Goal: Information Seeking & Learning: Find specific fact

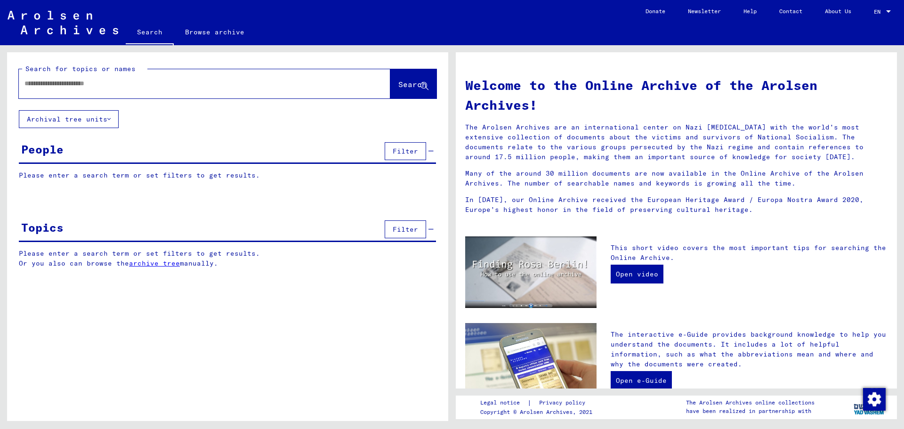
click at [105, 88] on input "text" at bounding box center [193, 84] width 338 height 10
type input "**********"
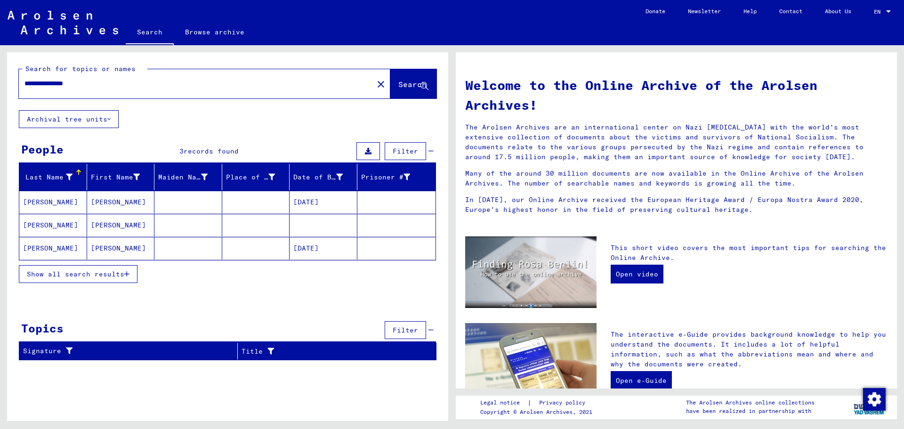
click at [130, 271] on button "Show all search results" at bounding box center [78, 274] width 119 height 18
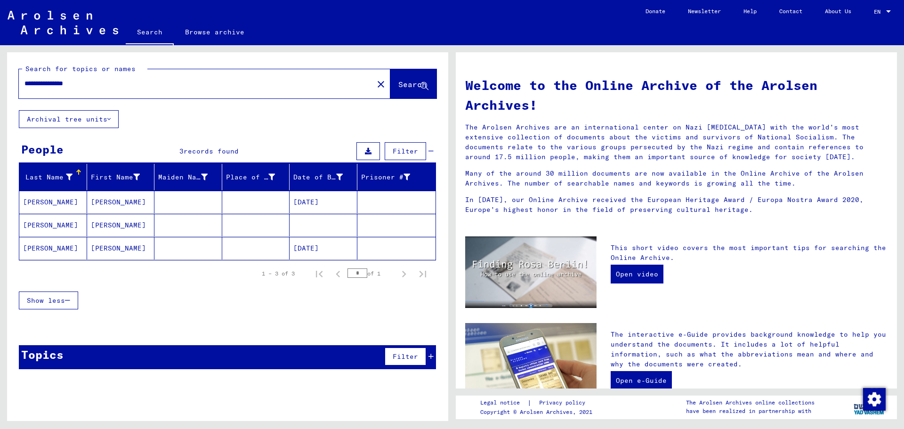
click at [51, 204] on mat-cell "[PERSON_NAME]" at bounding box center [53, 202] width 68 height 23
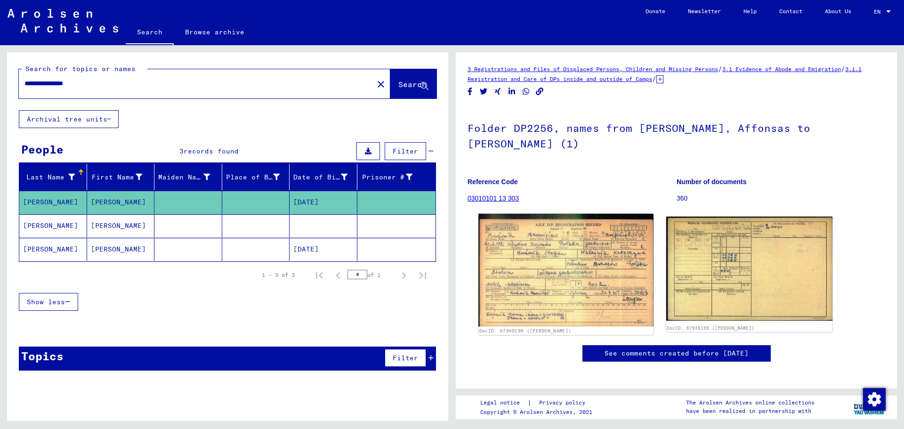
click at [578, 260] on img at bounding box center [566, 270] width 175 height 113
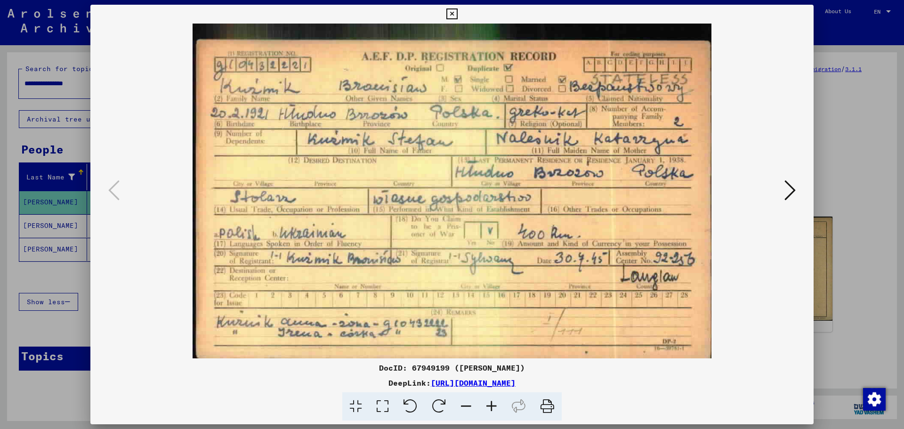
click at [499, 403] on icon at bounding box center [491, 406] width 25 height 29
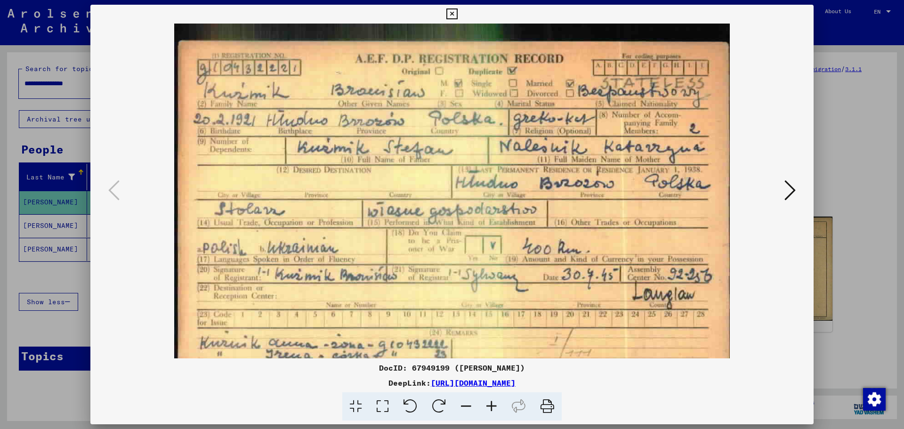
click at [499, 403] on icon at bounding box center [491, 406] width 25 height 29
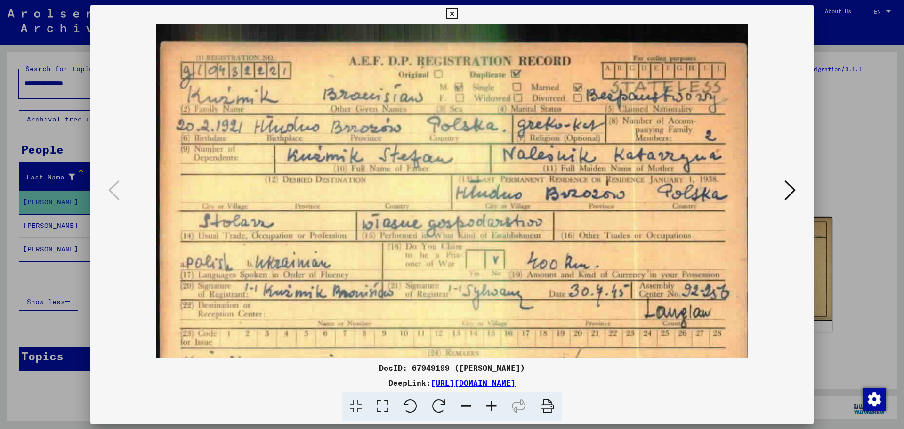
click at [499, 403] on icon at bounding box center [491, 406] width 25 height 29
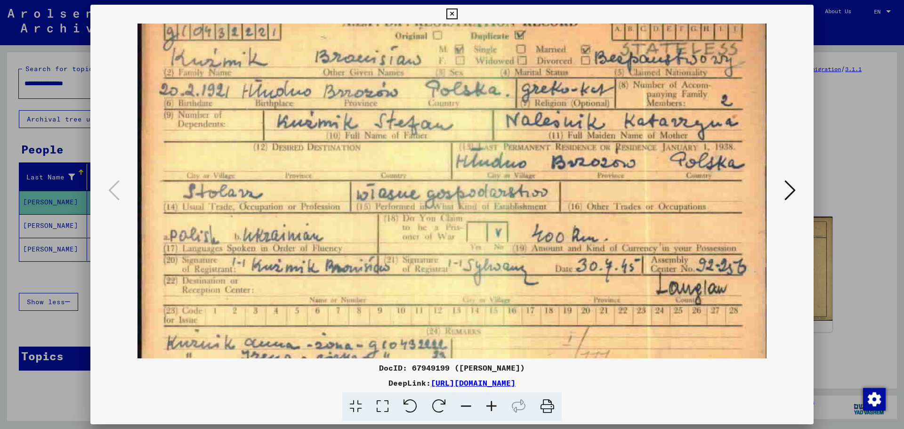
scroll to position [71, 0]
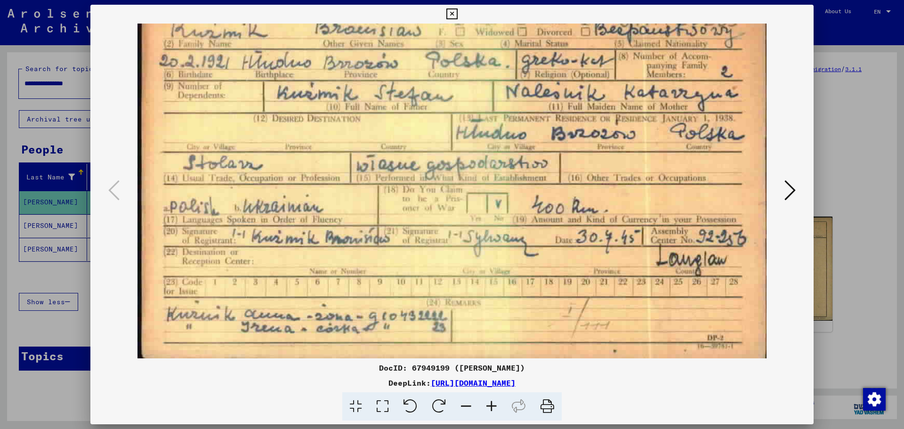
drag, startPoint x: 244, startPoint y: 244, endPoint x: 247, endPoint y: 151, distance: 93.3
click at [247, 151] on img at bounding box center [452, 156] width 629 height 406
click at [789, 189] on icon at bounding box center [790, 190] width 11 height 23
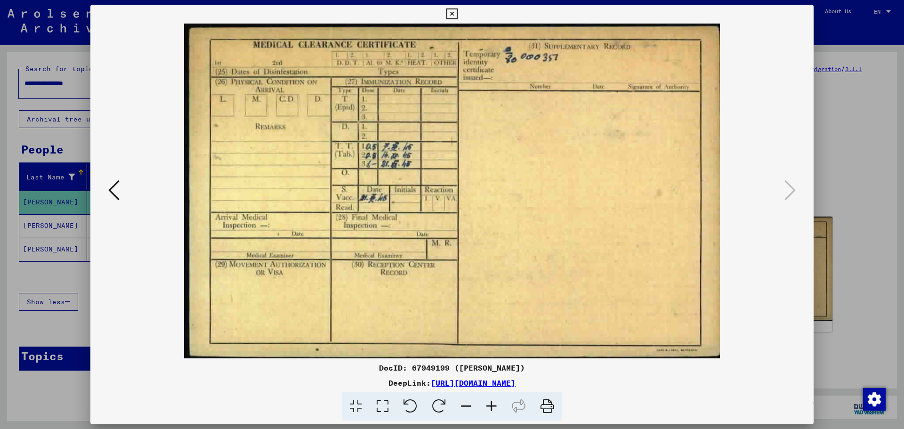
scroll to position [0, 0]
click at [116, 189] on icon at bounding box center [113, 190] width 11 height 23
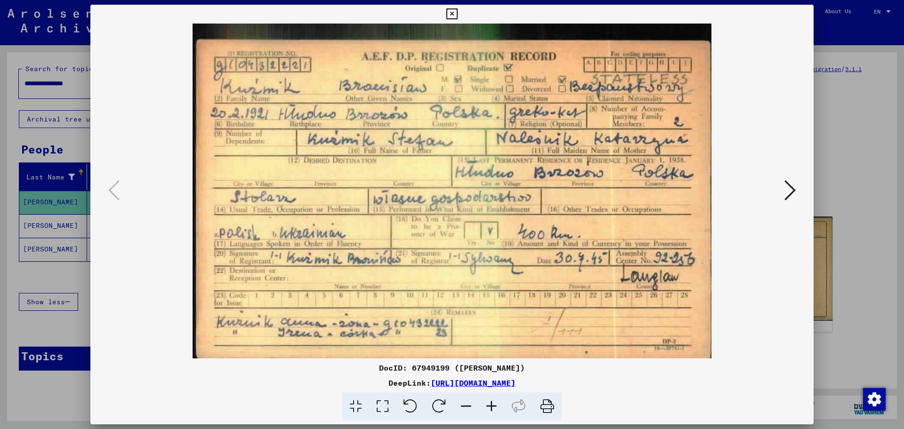
click at [782, 193] on button at bounding box center [790, 191] width 17 height 27
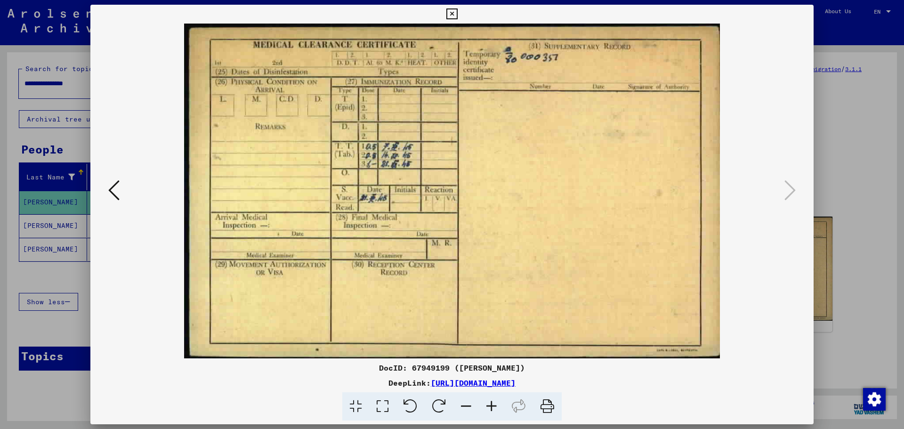
click at [758, 15] on div "DocID: 67949199 ([PERSON_NAME]) DeepLink: [URL][DOMAIN_NAME]" at bounding box center [451, 213] width 723 height 416
